Goal: Information Seeking & Learning: Find specific fact

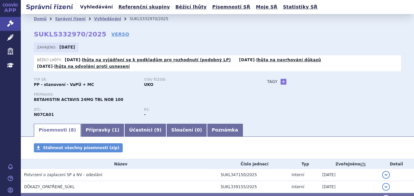
click at [95, 7] on link "Vyhledávání" at bounding box center [96, 7] width 37 height 9
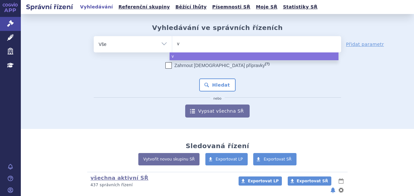
type input "vg"
type input "vgen"
type input "vgenfli"
select select "vgenfli"
click at [221, 86] on button "Hledat" at bounding box center [217, 84] width 37 height 13
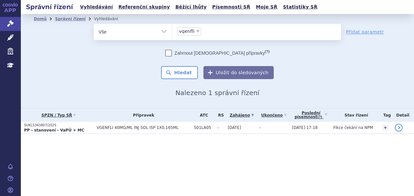
click at [35, 128] on strong "PP - stanovení - VaPÚ + MC" at bounding box center [54, 130] width 60 height 5
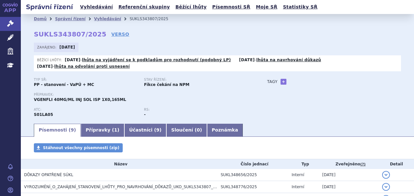
drag, startPoint x: 33, startPoint y: 36, endPoint x: 95, endPoint y: 32, distance: 61.6
click at [95, 32] on div "Domů Správní řízení Vyhledávání SUKLS343807/2025 SUKLS343807/2025 VERSO Zahájen…" at bounding box center [217, 73] width 393 height 99
copy h2 "SUKLS343807/2025 VERSO"
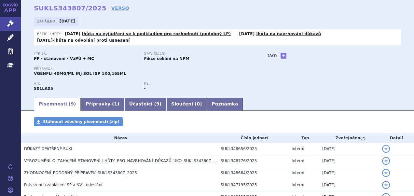
scroll to position [82, 0]
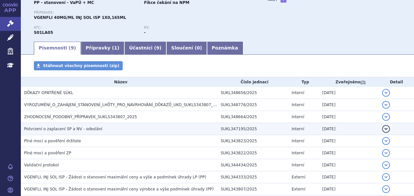
click at [100, 123] on td "Potvrzení o zaplacení SP a NV - odeslání" at bounding box center [119, 129] width 197 height 12
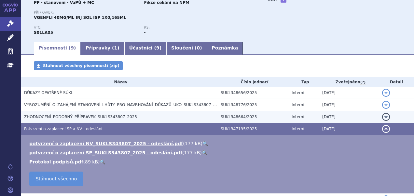
click at [98, 119] on h3 "ZHODNOCENÍ_PODOBNÝ_PŘÍPRAVEK_SUKLS343807_2025" at bounding box center [120, 117] width 193 height 7
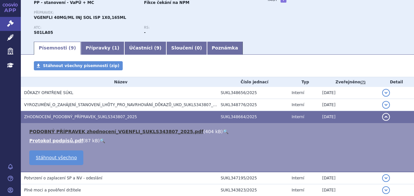
click at [98, 129] on link "PODOBNÝ PŘÍPRAVEK zhodnocení_VGENFLI_SUKLS343807_2025.pdf" at bounding box center [116, 131] width 174 height 5
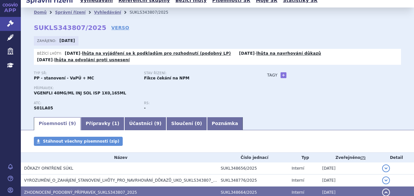
scroll to position [0, 0]
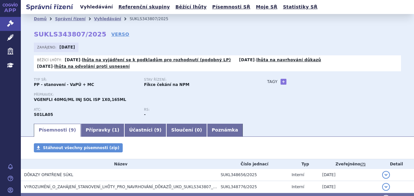
click at [85, 8] on link "Vyhledávání" at bounding box center [96, 7] width 37 height 9
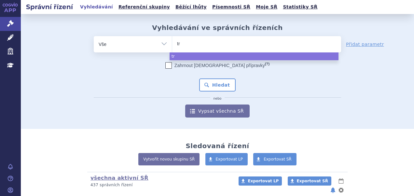
select select
type input "tru"
type input "truq"
type input "truqa"
type input "truqap"
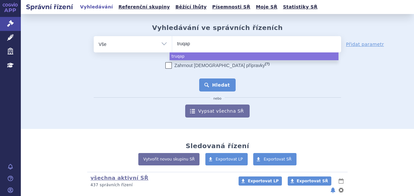
select select "truqap"
click at [217, 87] on button "Hledat" at bounding box center [217, 84] width 37 height 13
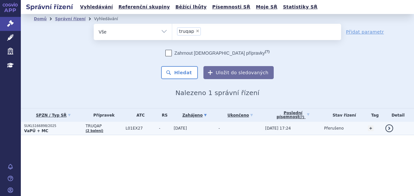
click at [29, 126] on p "SUKLS166898/2025" at bounding box center [53, 126] width 58 height 5
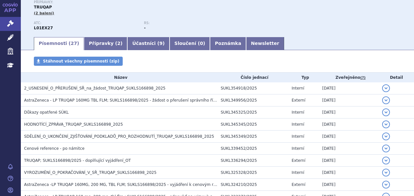
scroll to position [95, 0]
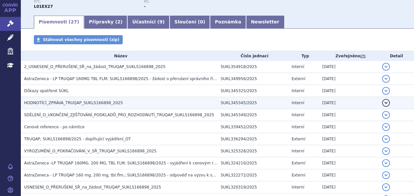
click at [76, 103] on span "HODNOTÍCÍ_ZPRÁVA_TRUQAP_SUKLS166898_2025" at bounding box center [73, 103] width 99 height 5
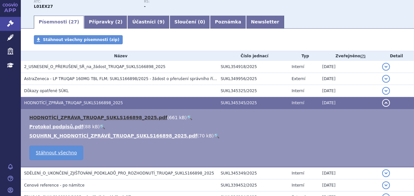
click at [76, 115] on link "HODNOTÍCÍ_ZPRÁVA_TRUQAP_SUKLS166898_2025.pdf" at bounding box center [98, 117] width 138 height 5
